Goal: Task Accomplishment & Management: Complete application form

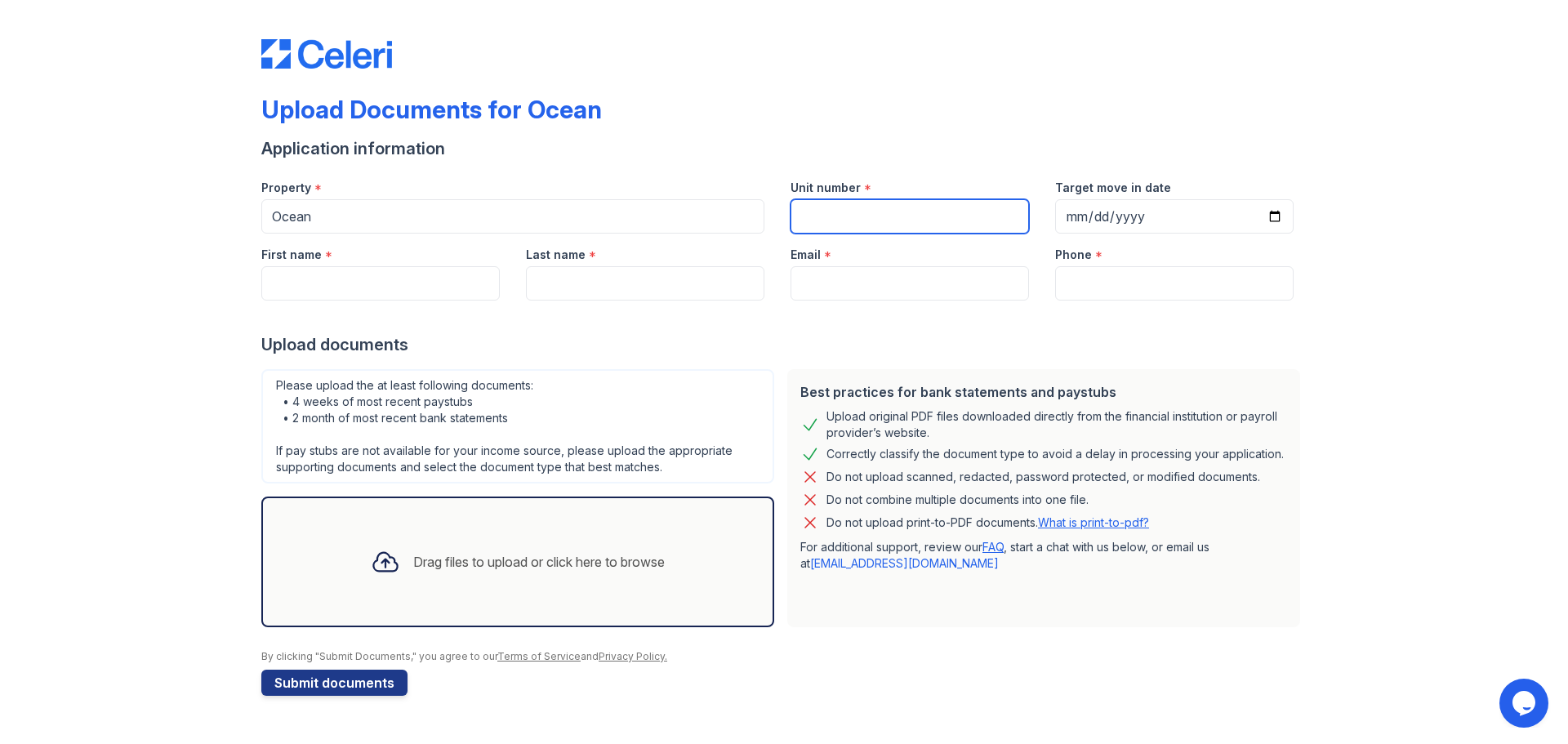
click at [859, 212] on input "Unit number" at bounding box center [909, 216] width 239 height 34
type input "1938"
click at [1034, 340] on div "Upload documents" at bounding box center [784, 345] width 1046 height 23
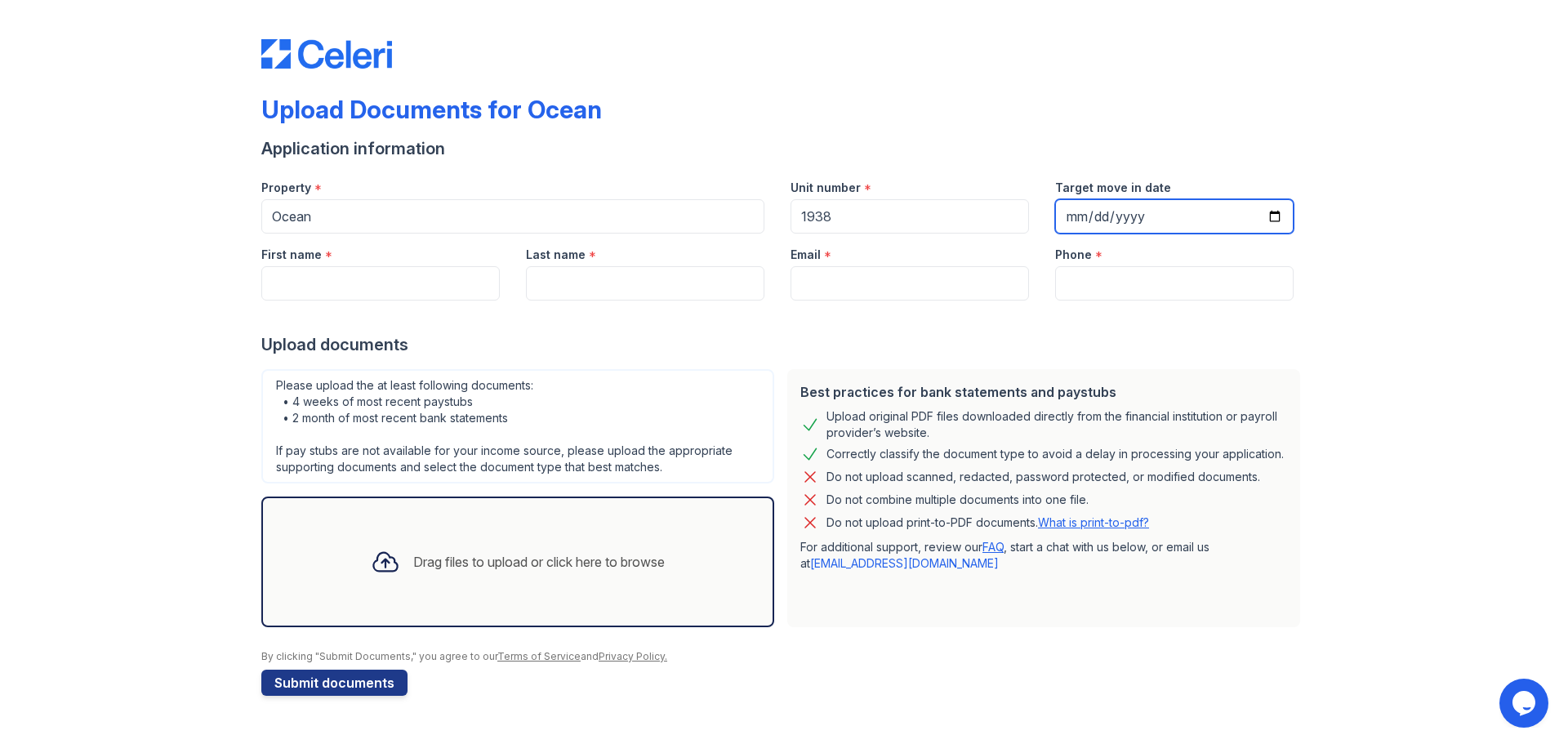
click at [1130, 218] on input "Target move in date" at bounding box center [1174, 216] width 239 height 34
click at [1266, 215] on input "Target move in date" at bounding box center [1174, 216] width 239 height 34
click at [1271, 215] on input "Target move in date" at bounding box center [1174, 216] width 239 height 34
type input "[DATE]"
click at [1378, 344] on div "Upload Documents for Ocean Application information Property * Ocean Unit number…" at bounding box center [784, 365] width 1516 height 729
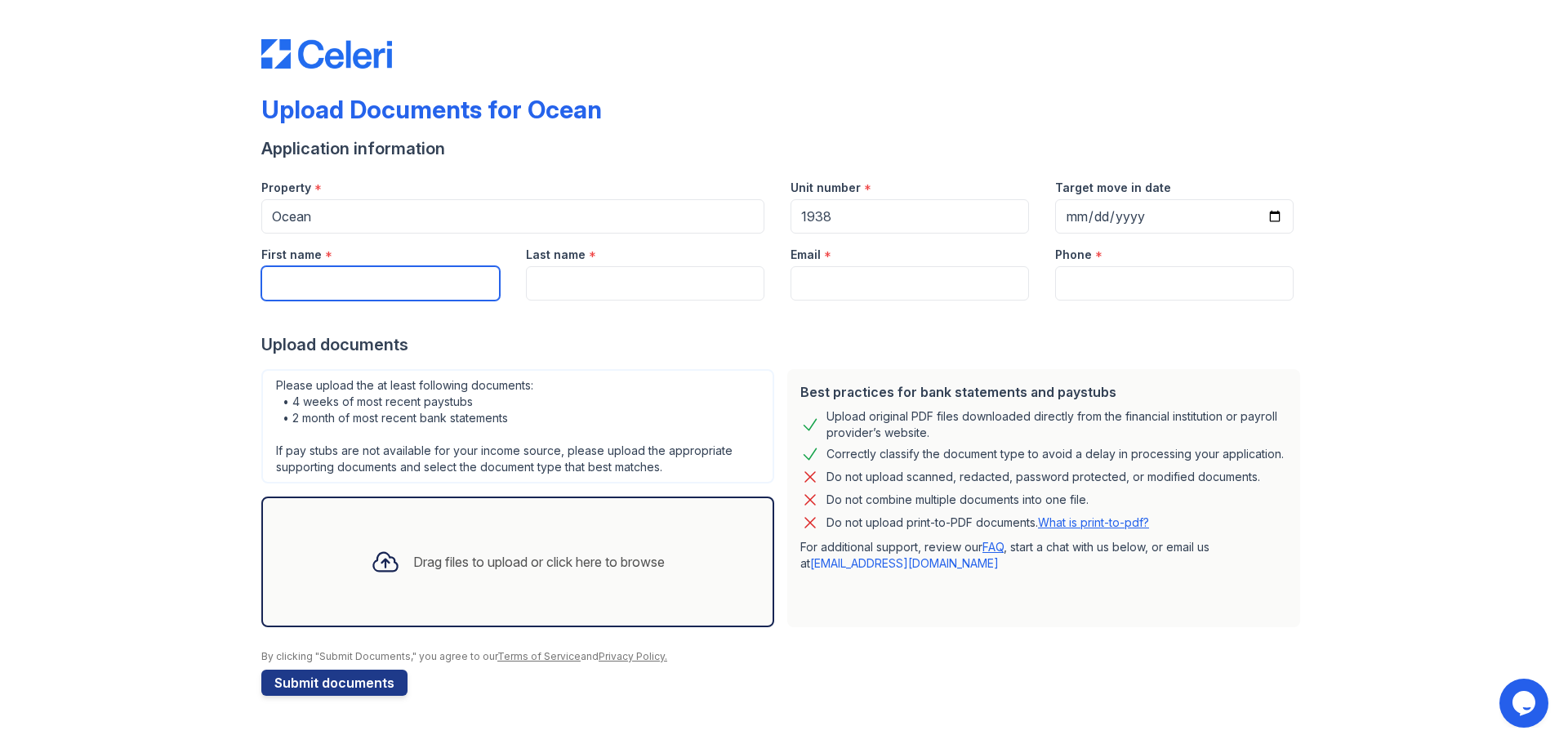
click at [412, 289] on input "First name" at bounding box center [380, 283] width 239 height 34
type input "[PERSON_NAME]"
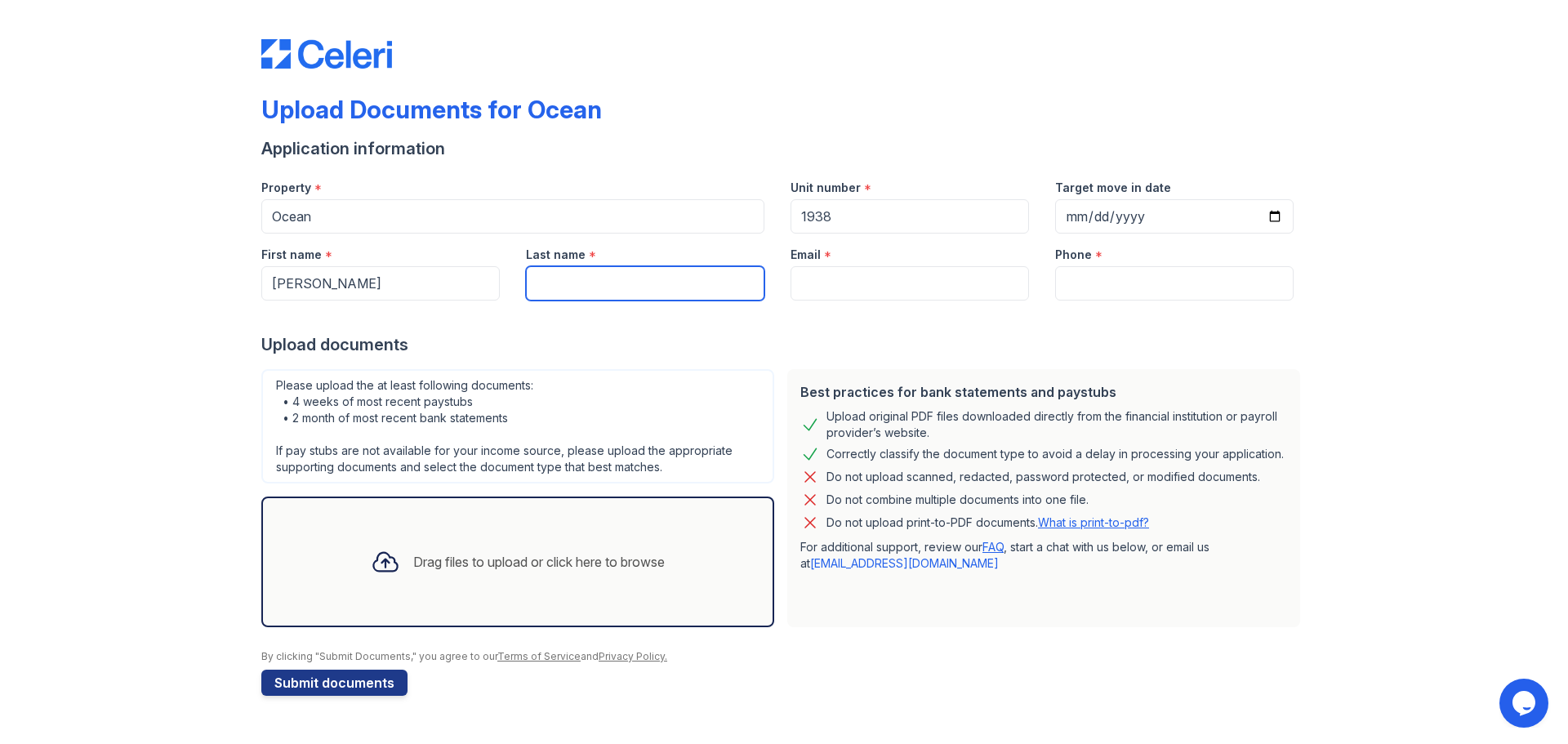
click at [529, 288] on input "Last name" at bounding box center [644, 283] width 239 height 34
type input "[PERSON_NAME]"
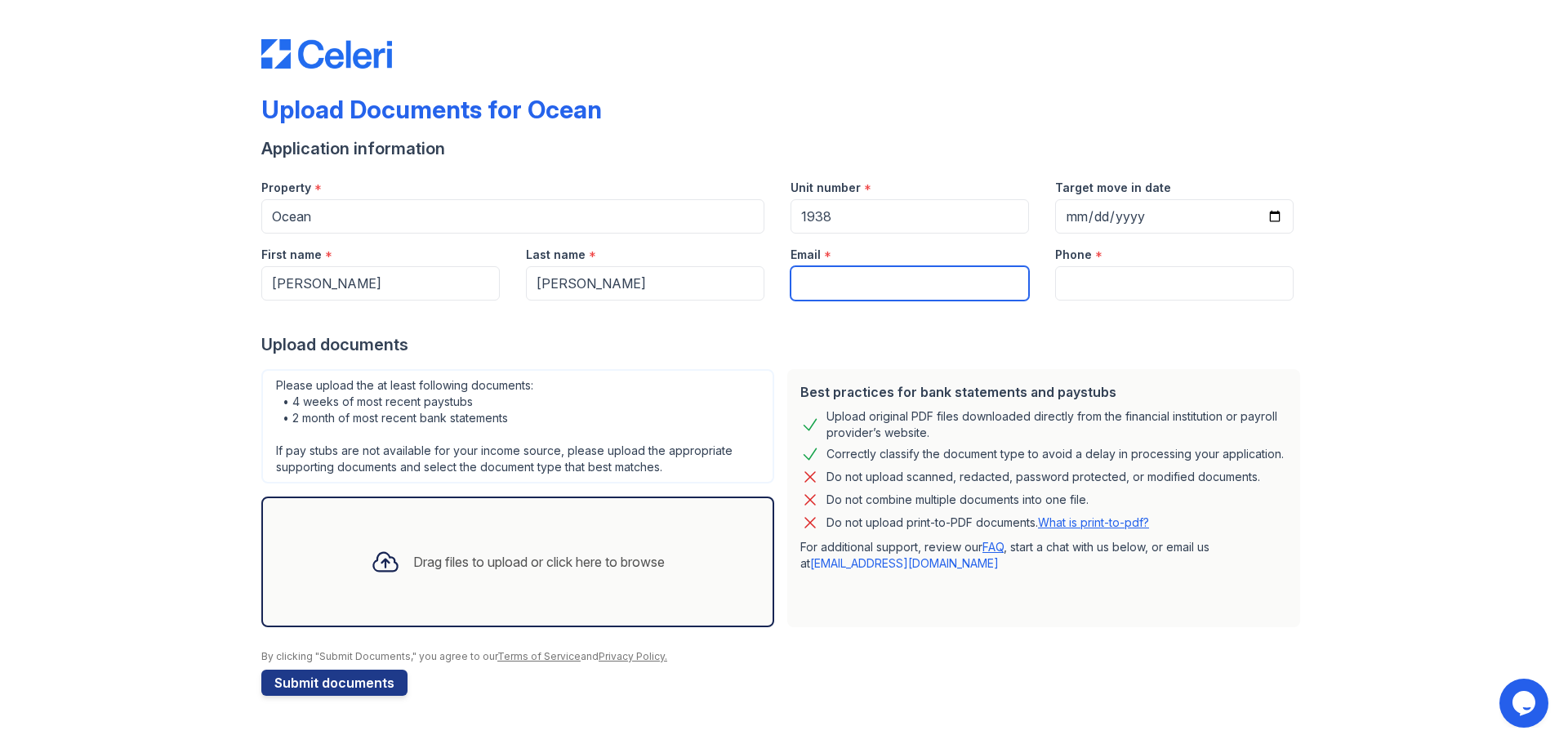
click at [844, 281] on input "Email" at bounding box center [909, 283] width 239 height 34
type input "[EMAIL_ADDRESS][DOMAIN_NAME]"
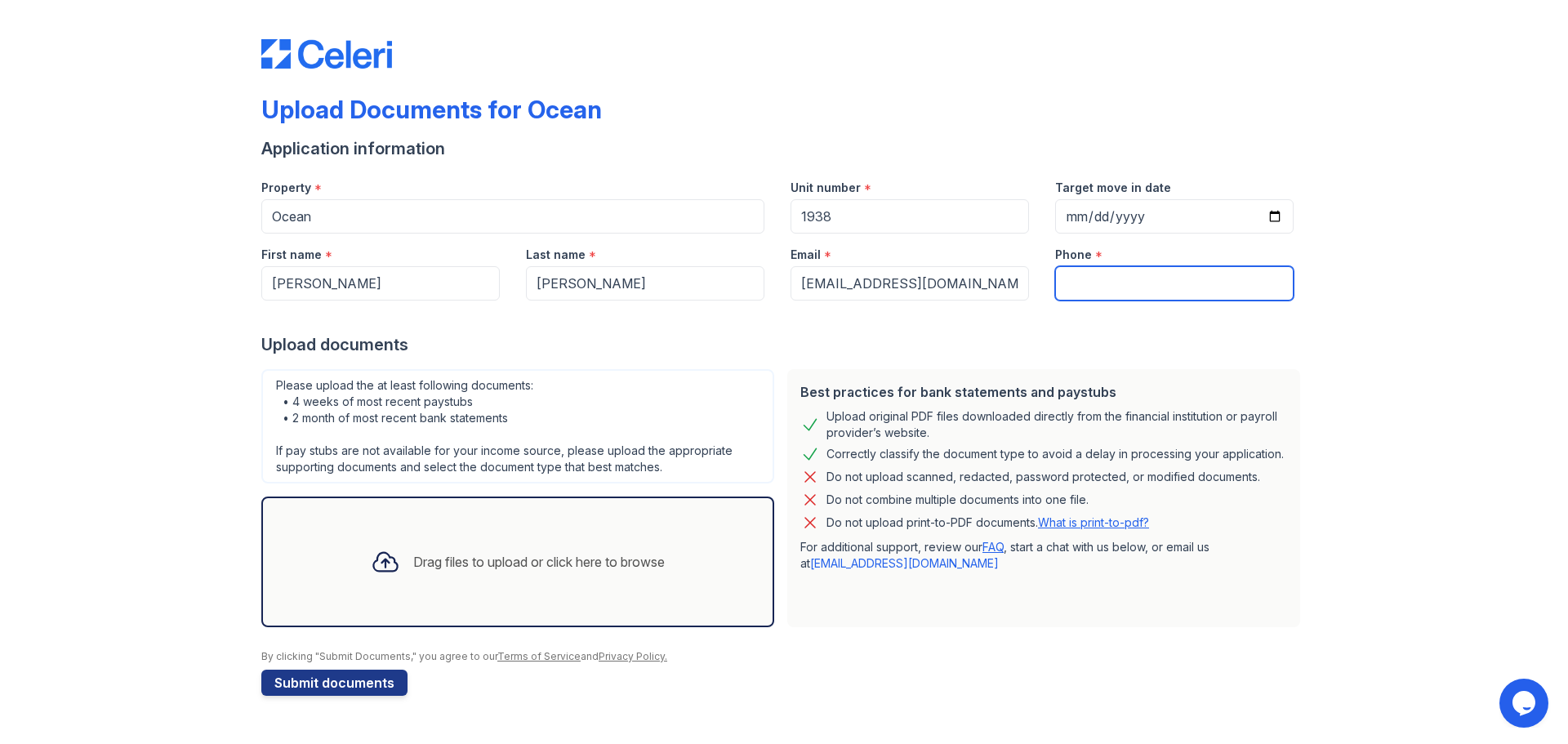
click at [1095, 282] on input "Phone" at bounding box center [1174, 283] width 239 height 34
type input "5088732462"
click at [379, 560] on icon at bounding box center [385, 562] width 24 height 18
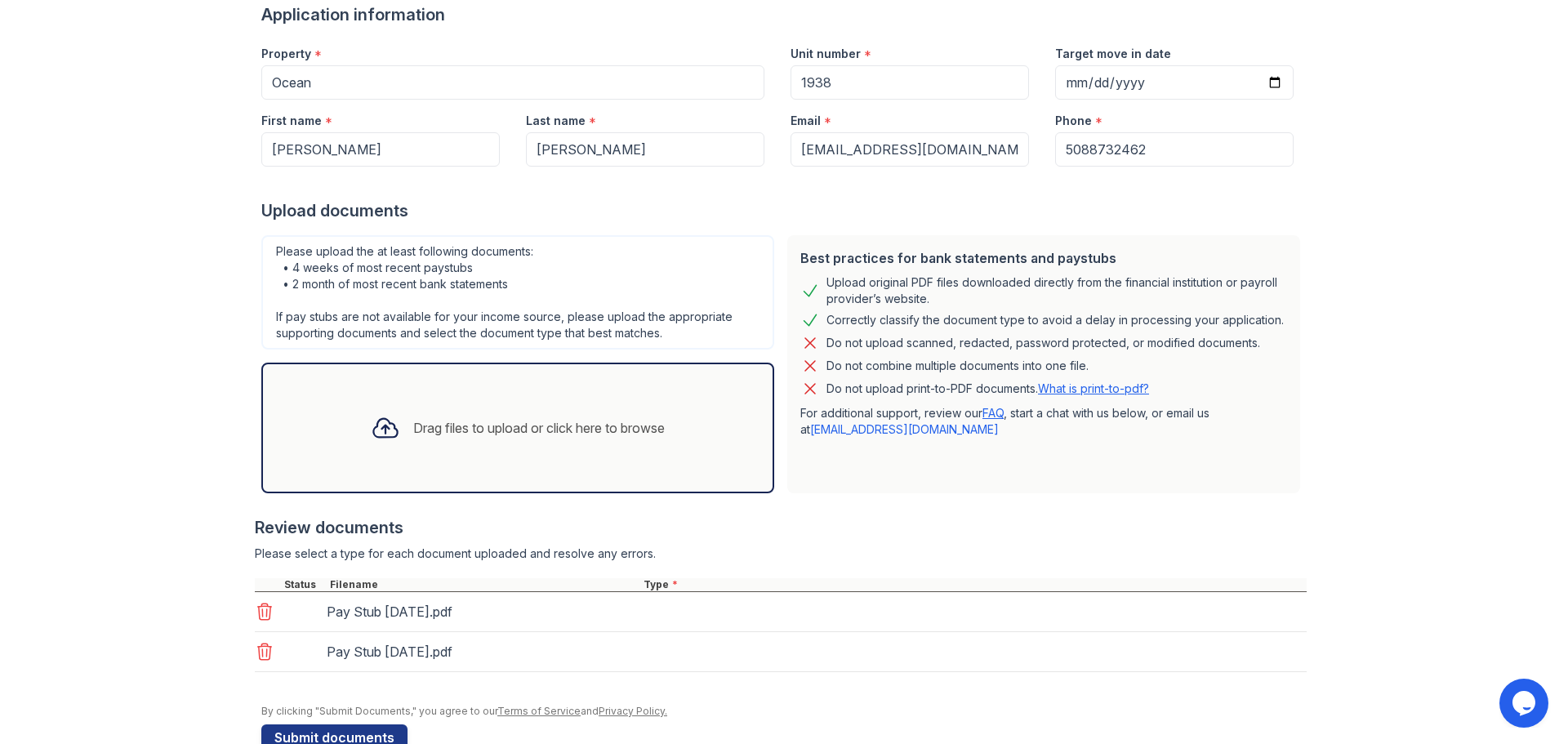
scroll to position [173, 0]
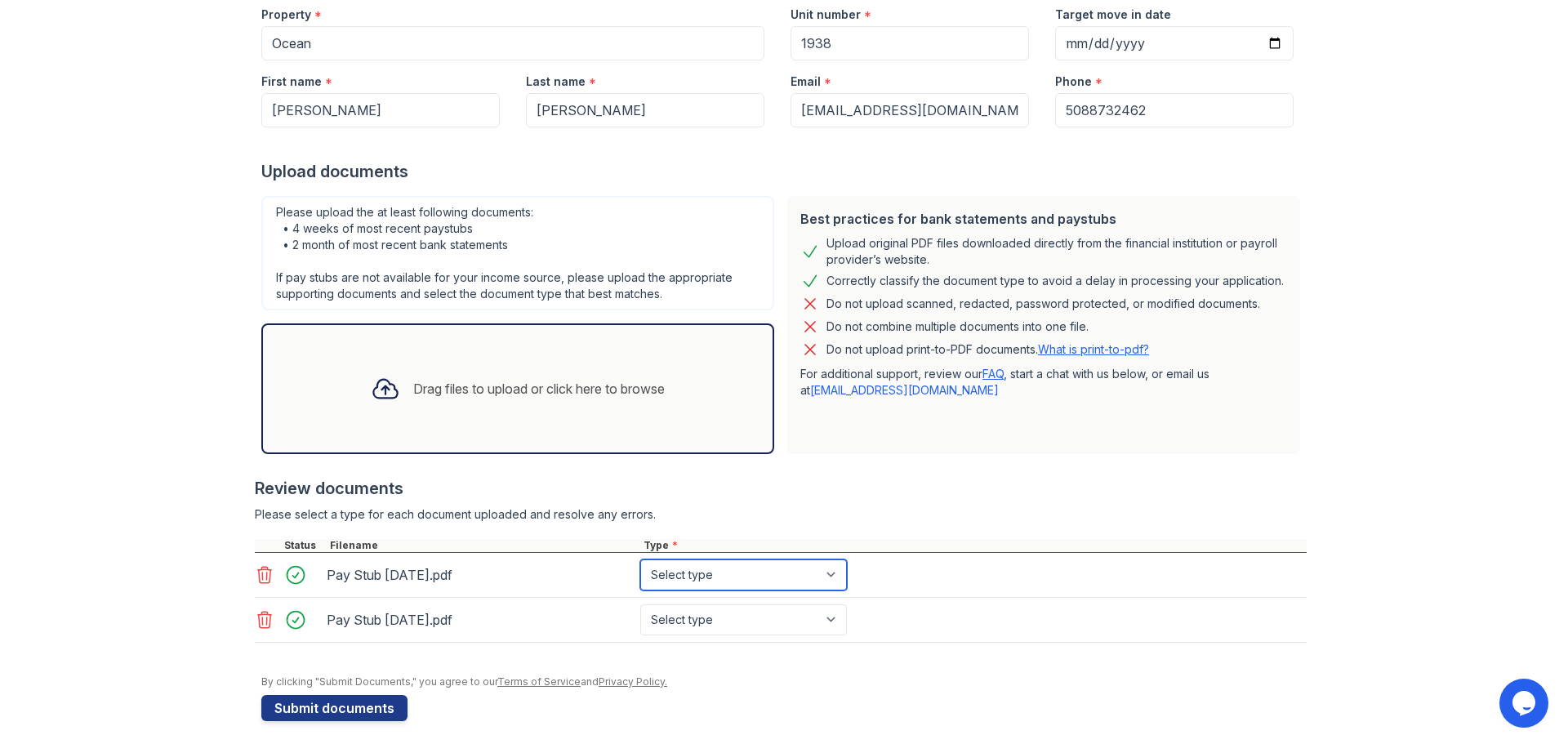
click at [821, 578] on select "Select type Paystub Bank Statement Offer Letter Tax Documents Benefit Award Let…" at bounding box center [743, 575] width 207 height 31
select select "paystub"
click at [640, 560] on select "Select type Paystub Bank Statement Offer Letter Tax Documents Benefit Award Let…" at bounding box center [743, 575] width 207 height 31
click at [779, 619] on select "Select type Paystub Bank Statement Offer Letter Tax Documents Benefit Award Let…" at bounding box center [743, 620] width 207 height 31
select select "paystub"
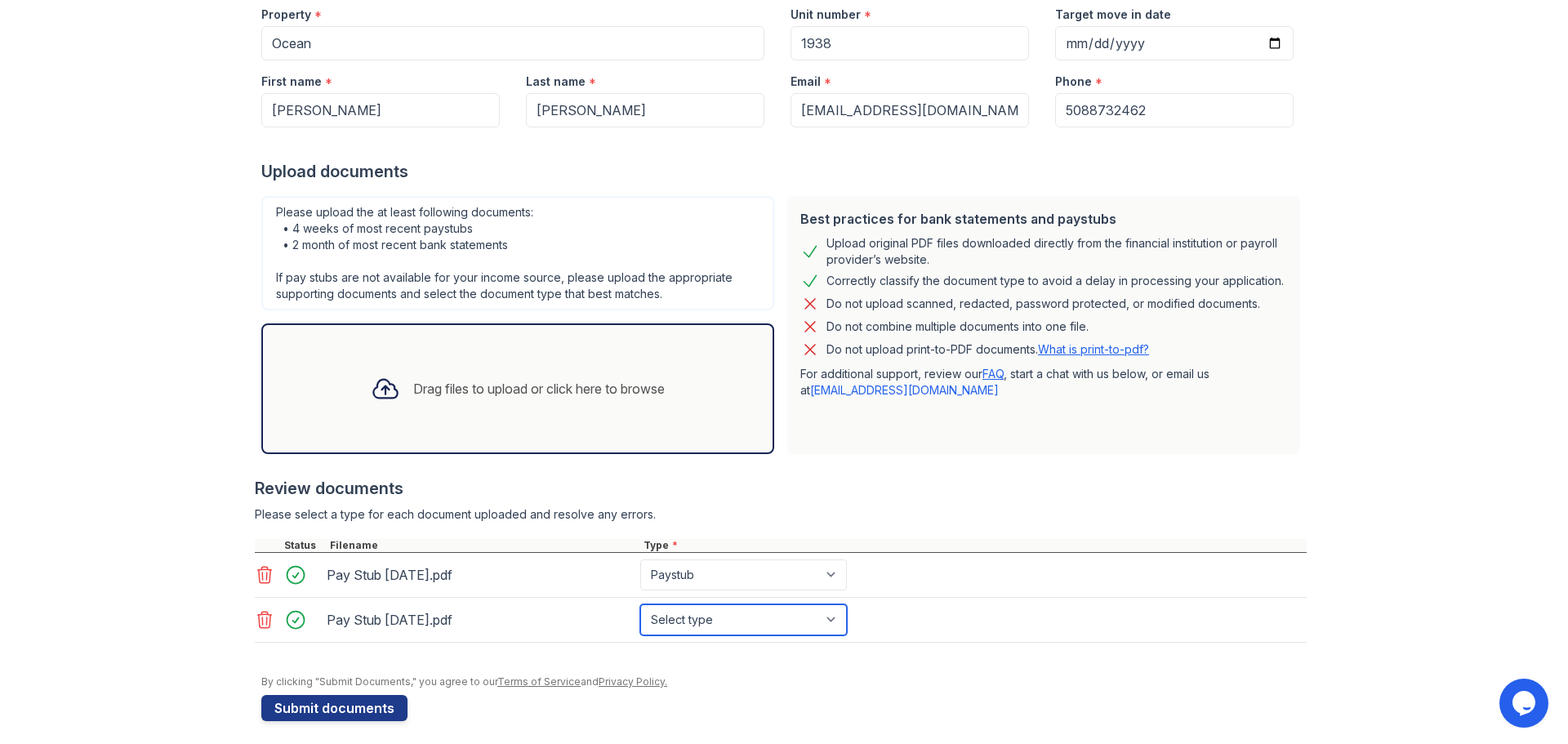
click at [640, 605] on select "Select type Paystub Bank Statement Offer Letter Tax Documents Benefit Award Let…" at bounding box center [743, 620] width 207 height 31
click at [216, 470] on div "Upload Documents for Ocean Application information Property * Ocean Unit number…" at bounding box center [784, 290] width 1516 height 927
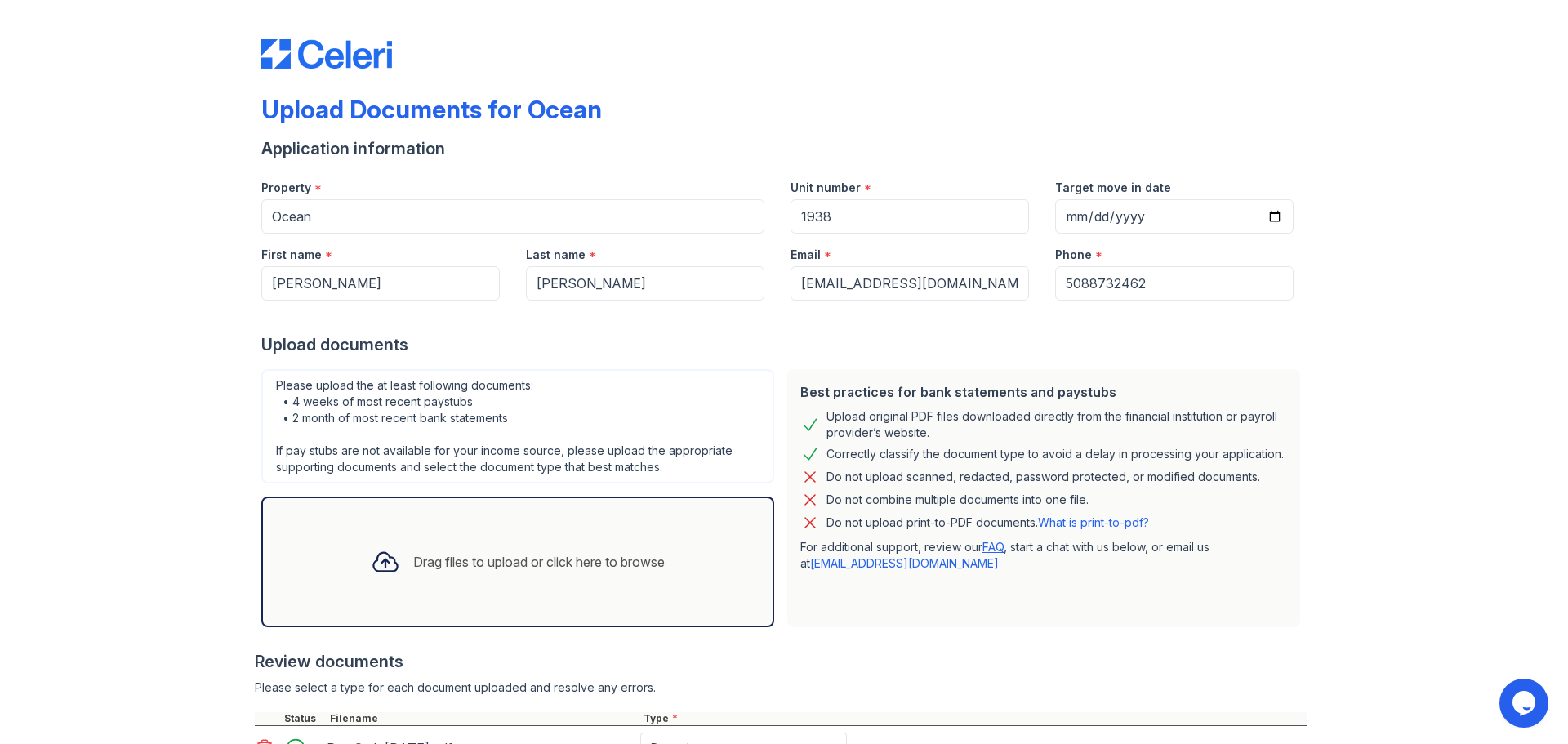
scroll to position [183, 0]
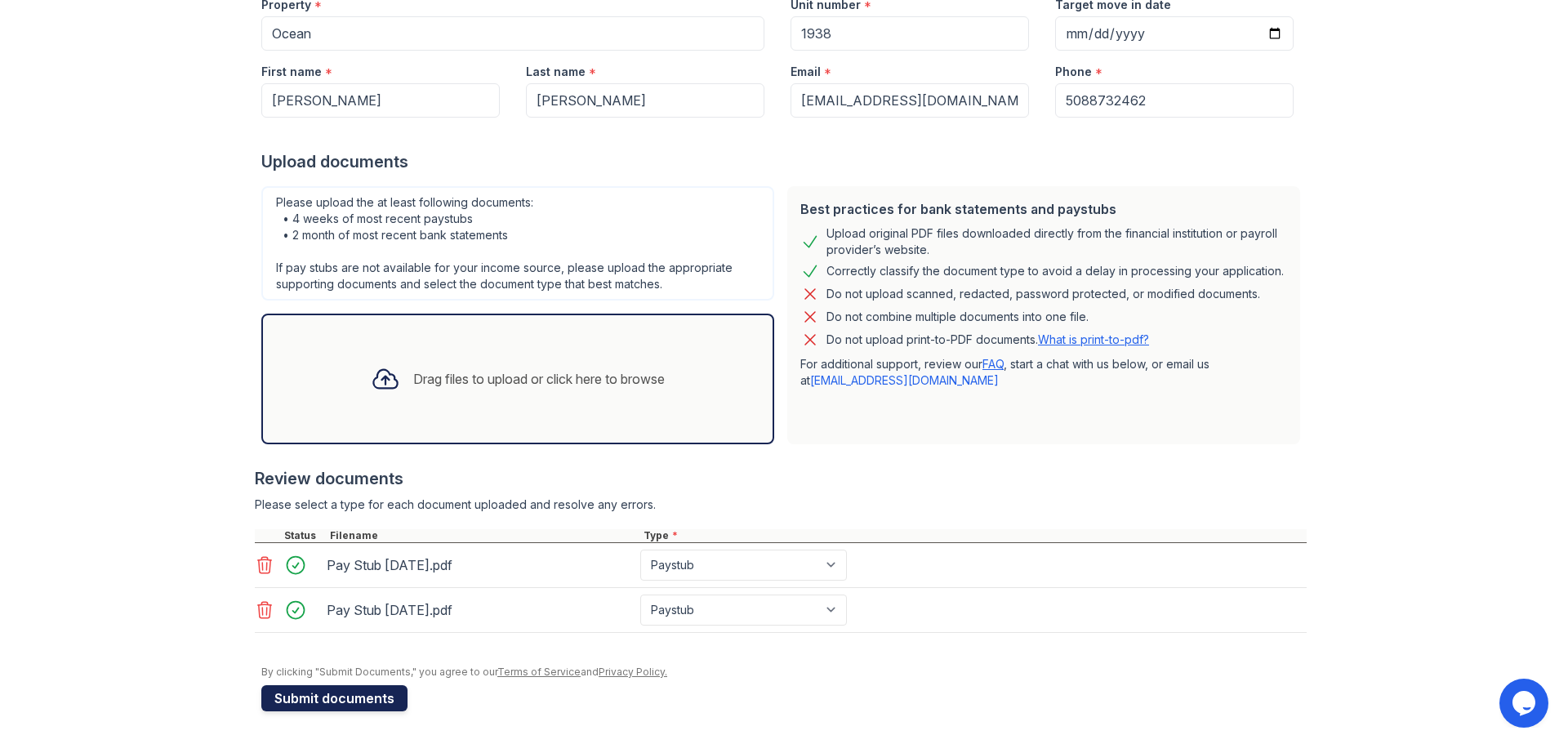
click at [297, 700] on button "Submit documents" at bounding box center [335, 698] width 146 height 26
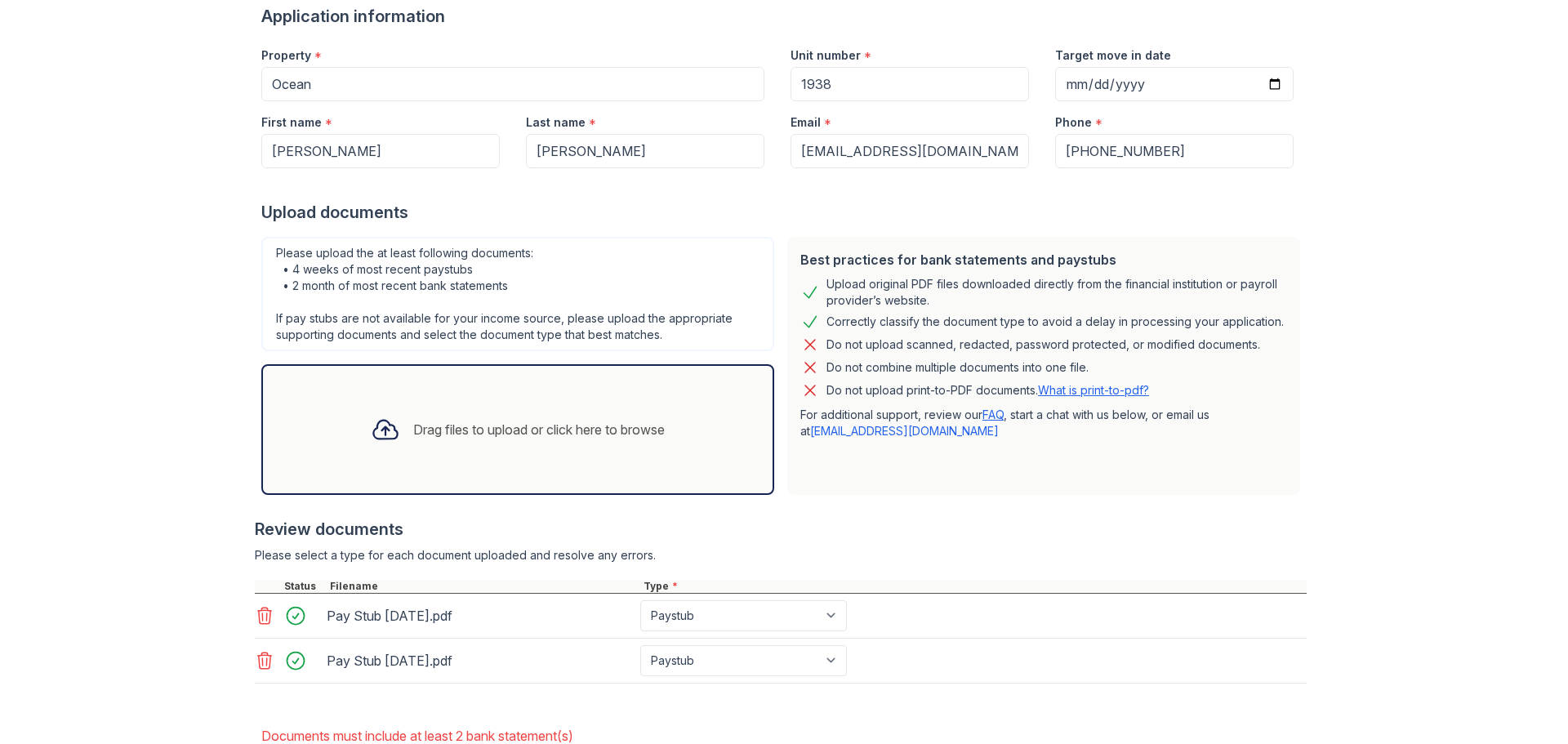
scroll to position [281, 0]
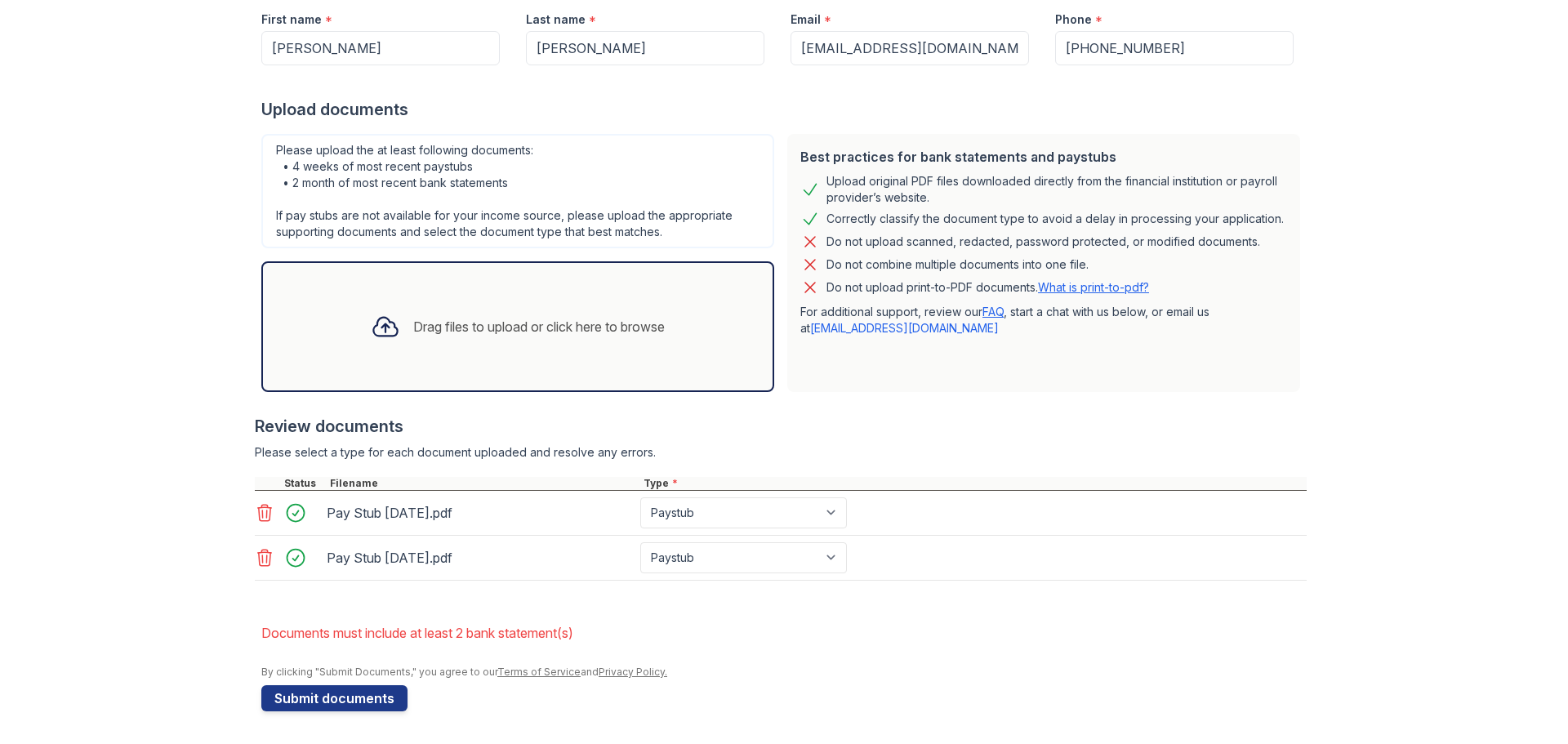
click at [469, 324] on div "Drag files to upload or click here to browse" at bounding box center [539, 327] width 252 height 19
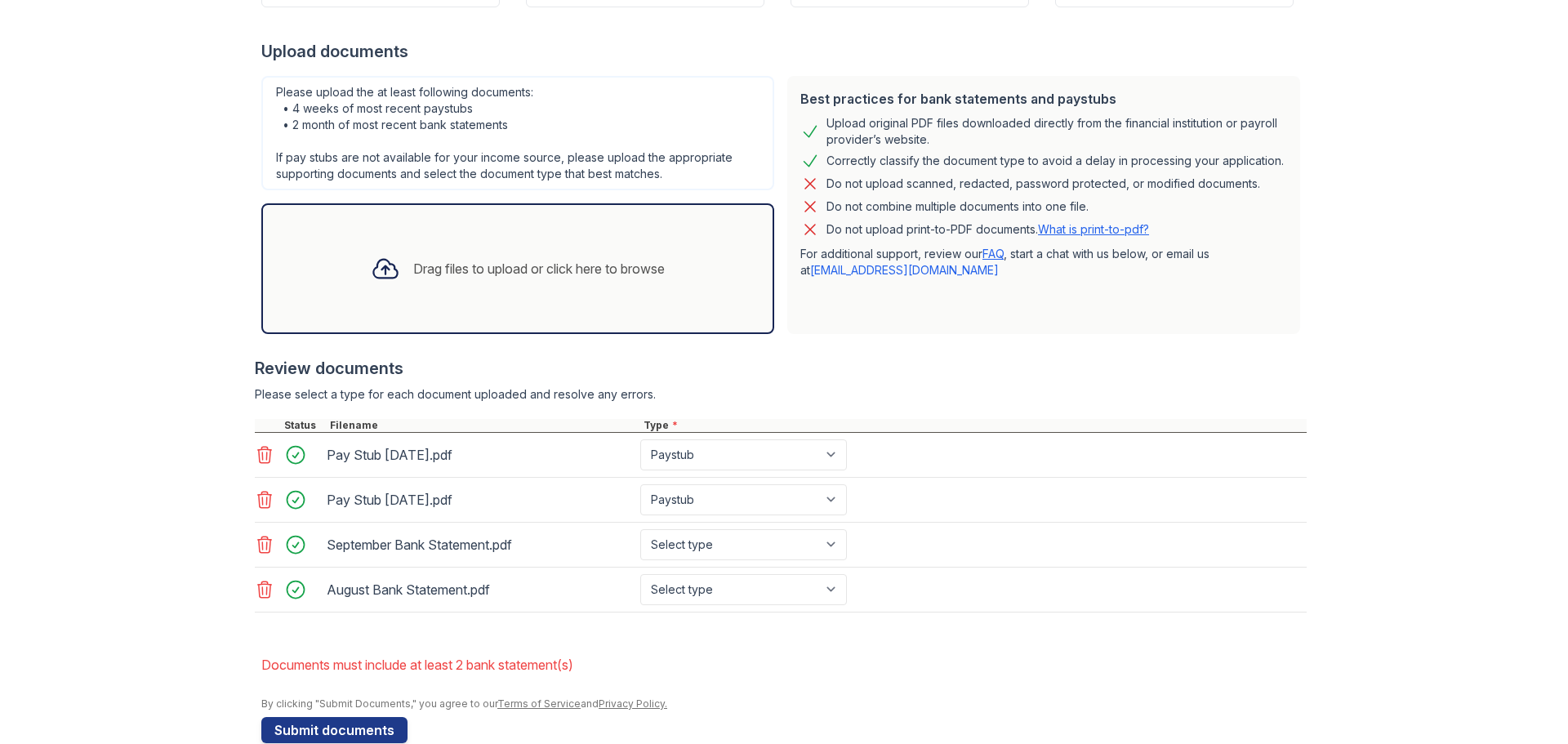
scroll to position [371, 0]
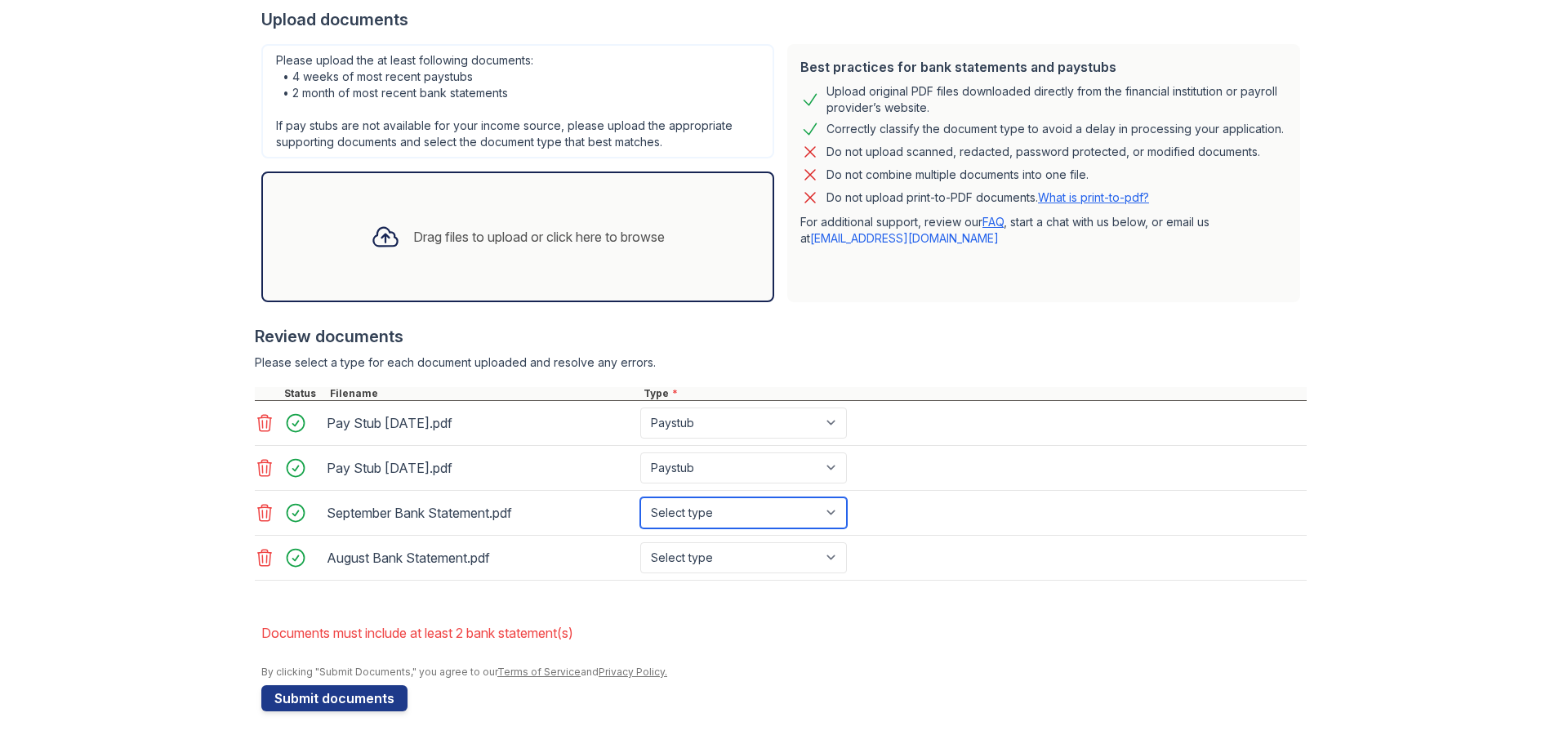
click at [828, 519] on select "Select type Paystub Bank Statement Offer Letter Tax Documents Benefit Award Let…" at bounding box center [743, 512] width 207 height 31
select select "bank_statement"
click at [640, 497] on select "Select type Paystub Bank Statement Offer Letter Tax Documents Benefit Award Let…" at bounding box center [743, 512] width 207 height 31
drag, startPoint x: 732, startPoint y: 559, endPoint x: 740, endPoint y: 570, distance: 13.6
click at [732, 559] on select "Select type Paystub Bank Statement Offer Letter Tax Documents Benefit Award Let…" at bounding box center [743, 557] width 207 height 31
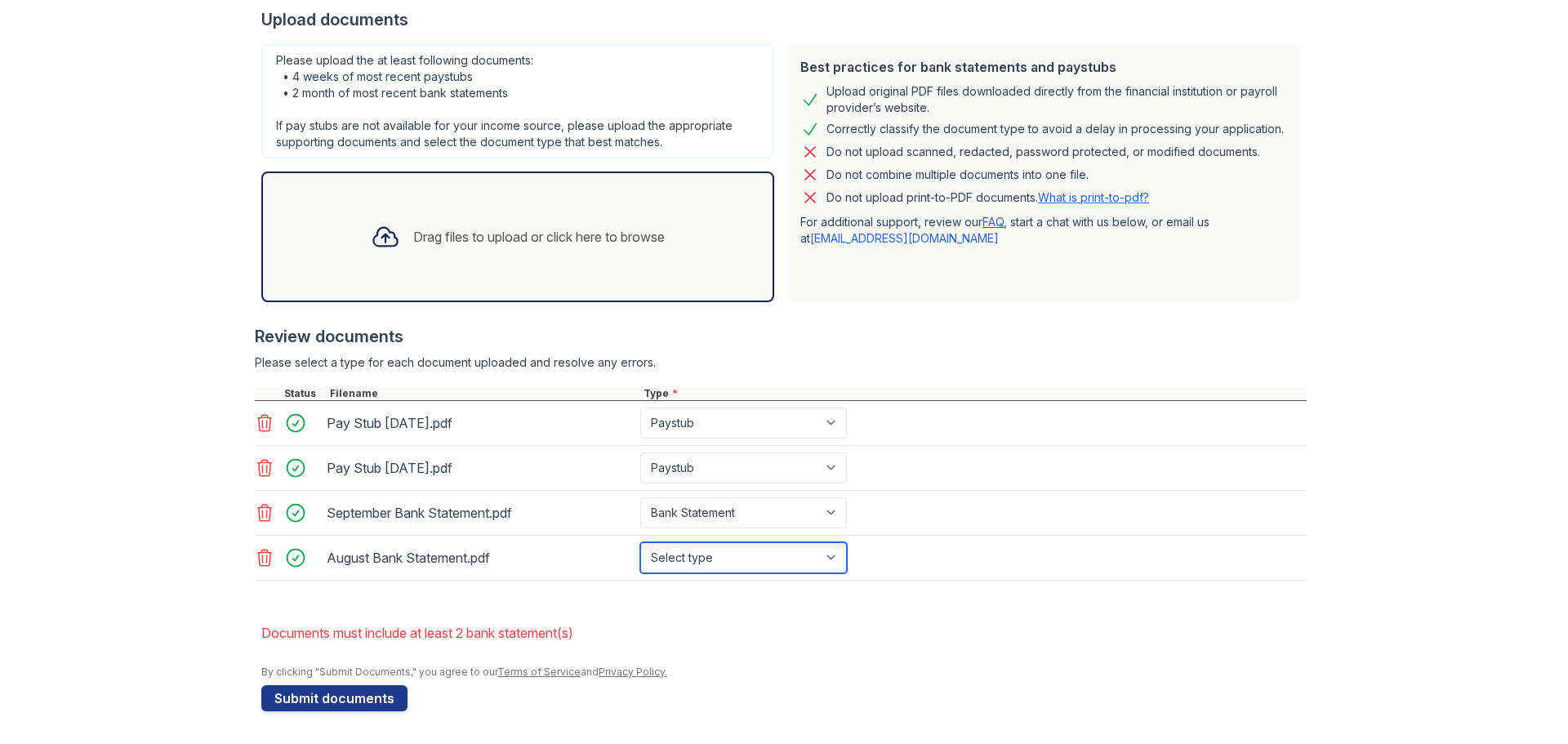
select select "bank_statement"
click at [640, 542] on select "Select type Paystub Bank Statement Offer Letter Tax Documents Benefit Award Let…" at bounding box center [743, 557] width 207 height 31
click at [815, 657] on div at bounding box center [784, 658] width 1046 height 17
click at [368, 696] on button "Submit documents" at bounding box center [335, 698] width 146 height 26
